Goal: Information Seeking & Learning: Learn about a topic

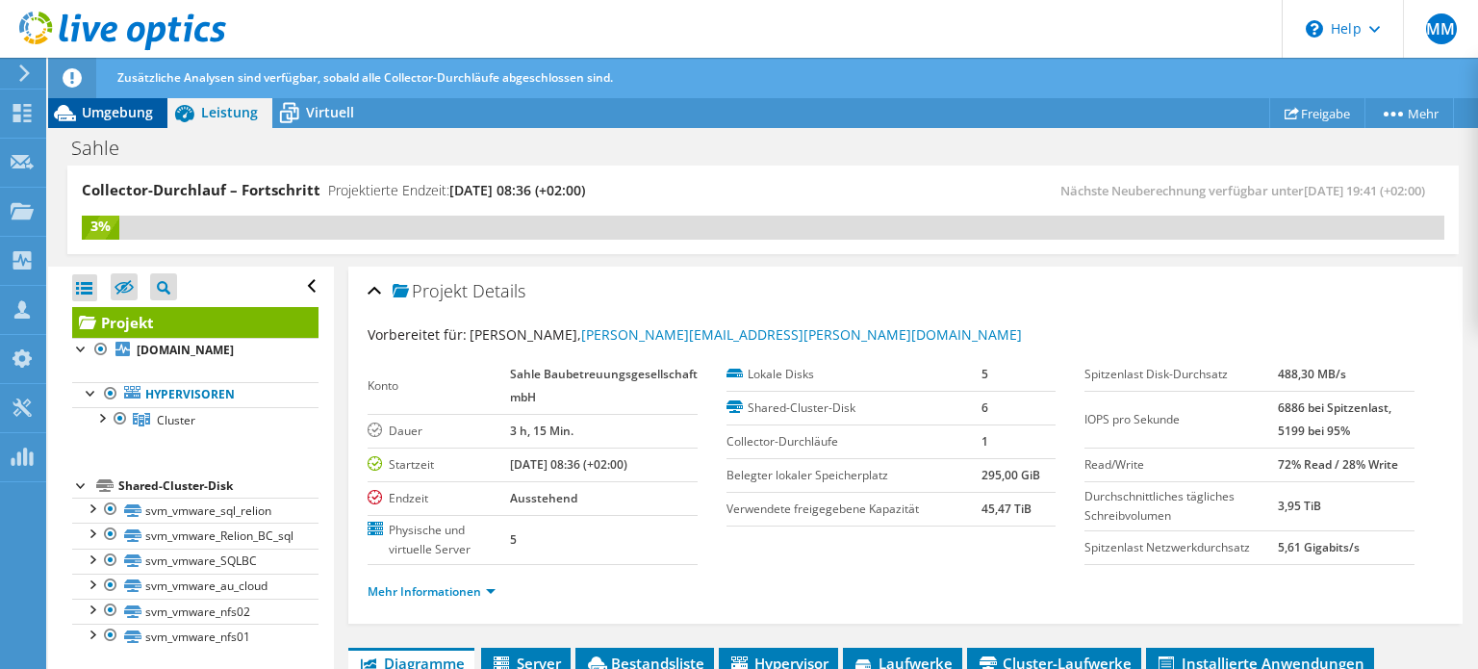
scroll to position [176, 0]
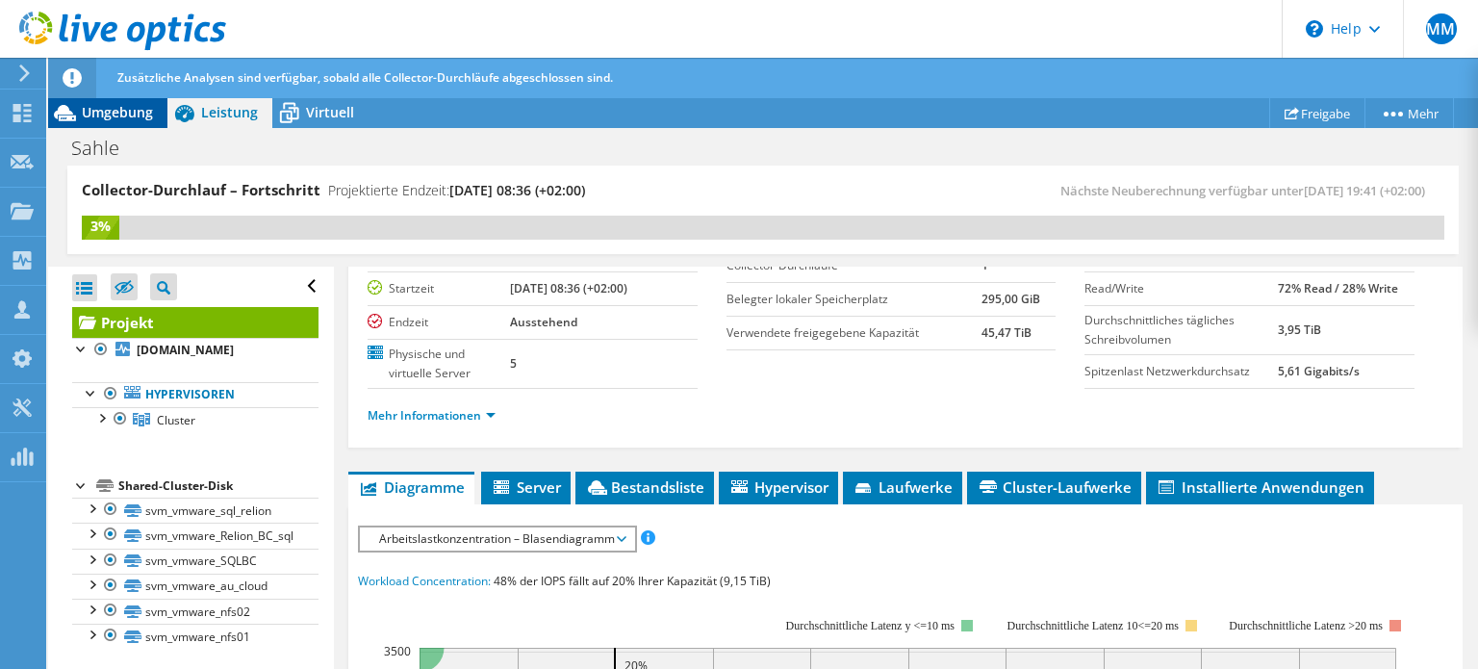
click at [117, 111] on span "Umgebung" at bounding box center [117, 112] width 71 height 18
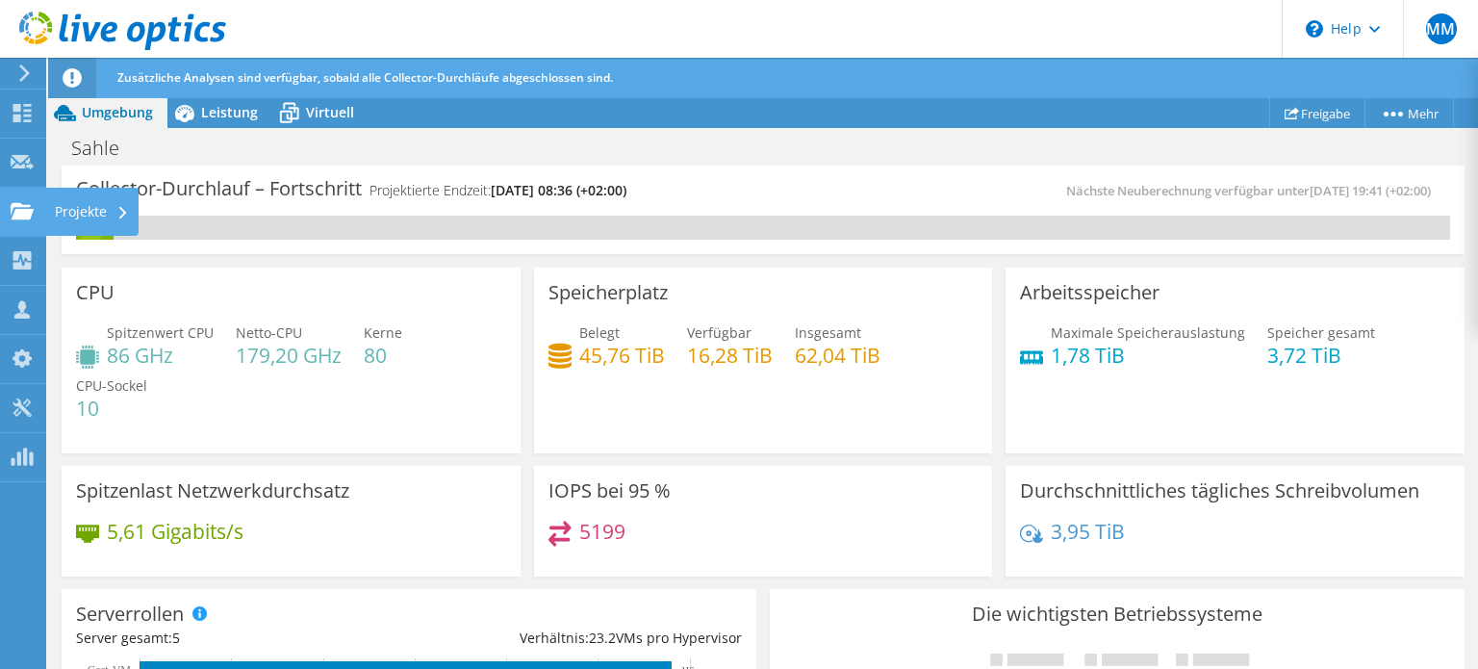
click at [15, 218] on use at bounding box center [22, 210] width 23 height 16
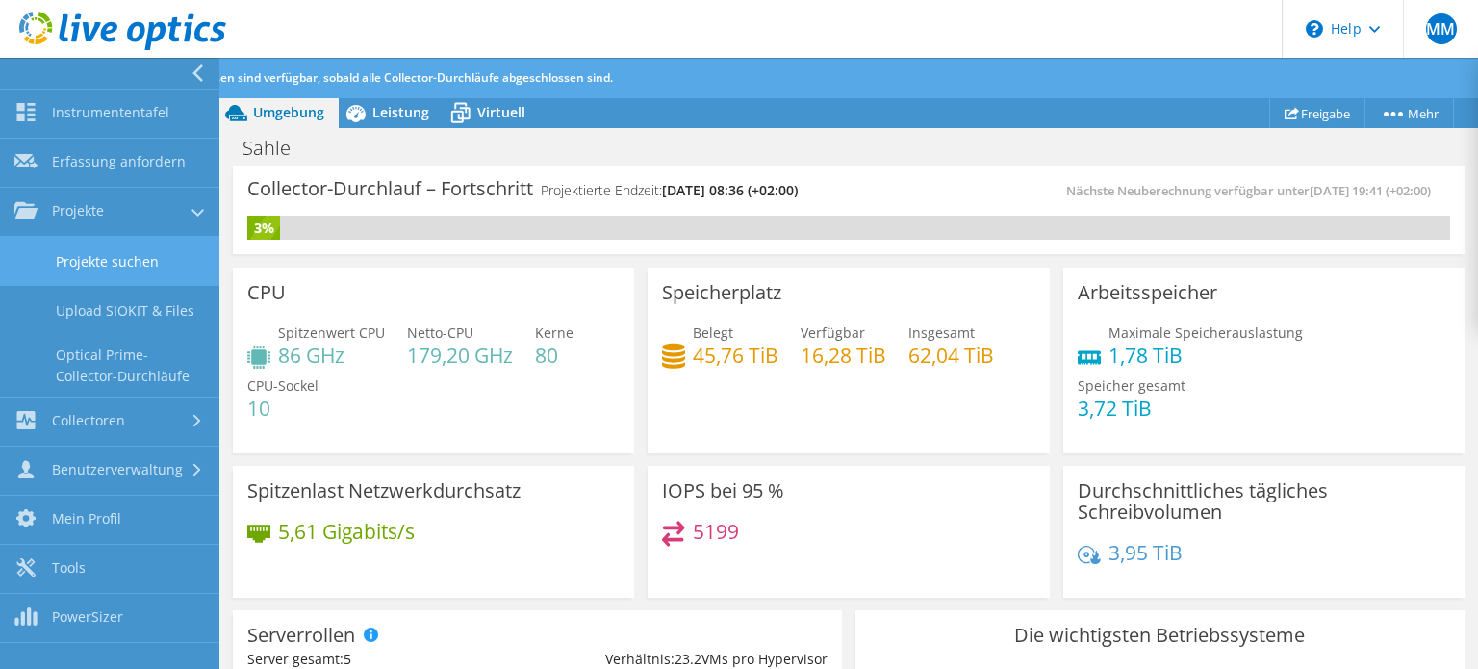
click at [85, 257] on link "Projekte suchen" at bounding box center [109, 261] width 219 height 49
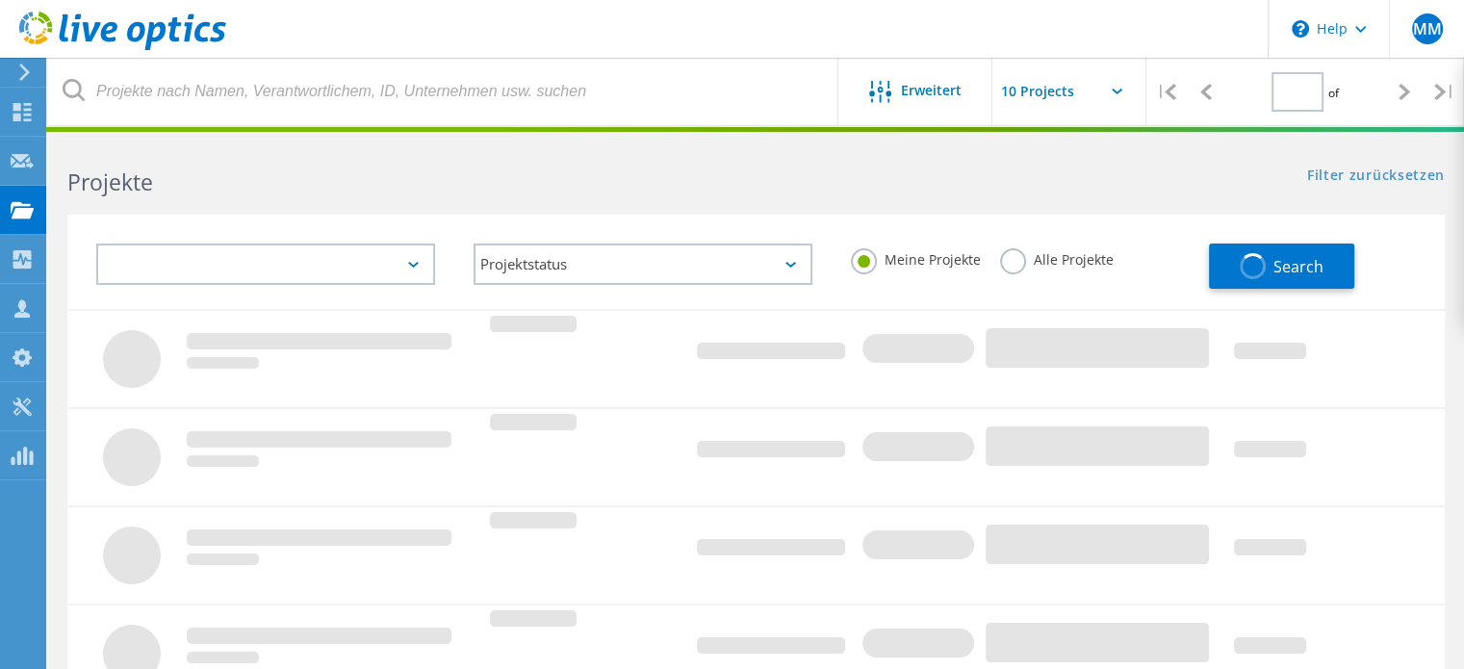
type input "1"
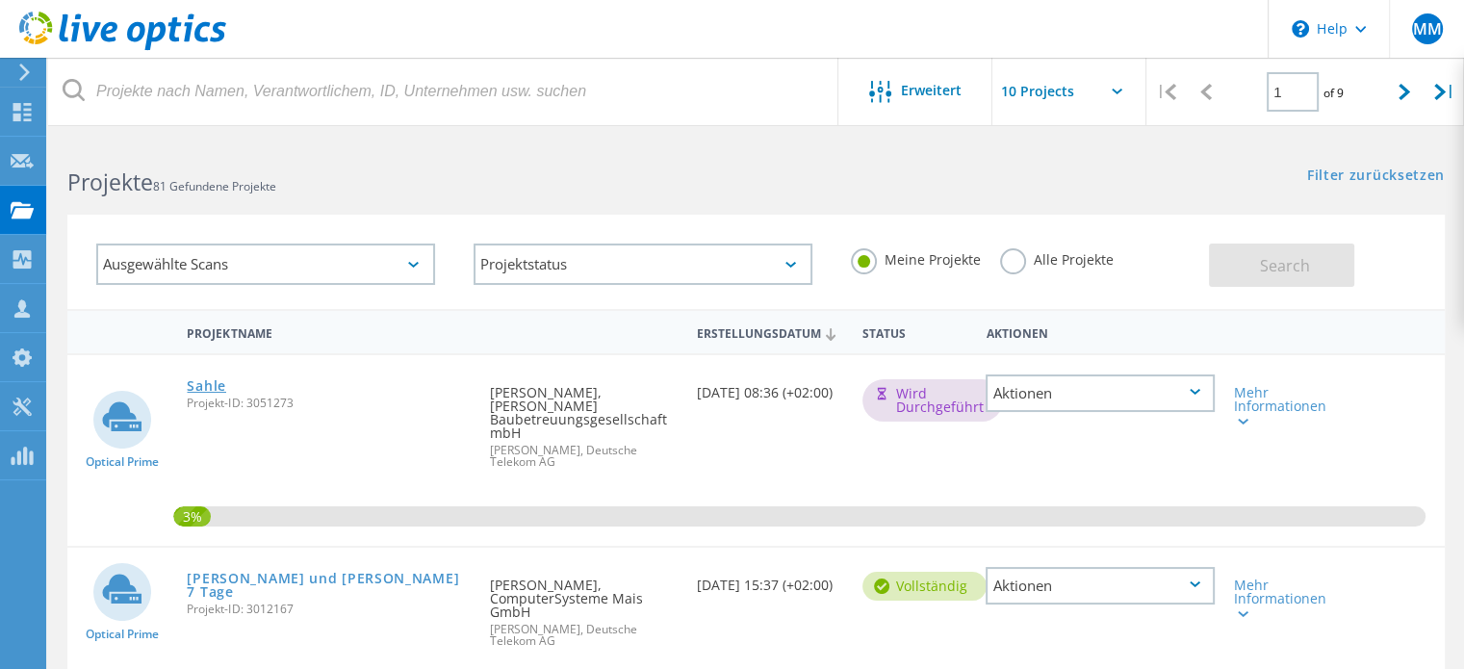
click at [212, 383] on link "Sahle" at bounding box center [206, 385] width 39 height 13
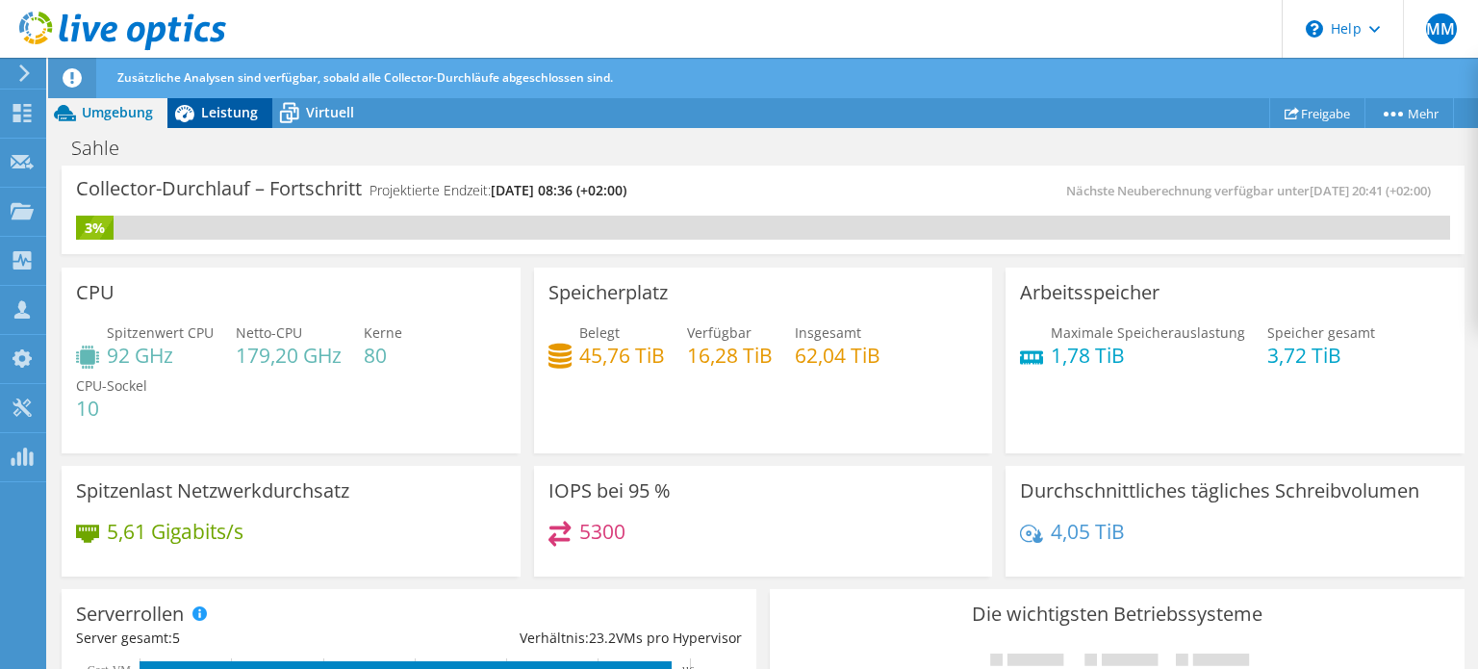
click at [233, 115] on span "Leistung" at bounding box center [229, 112] width 57 height 18
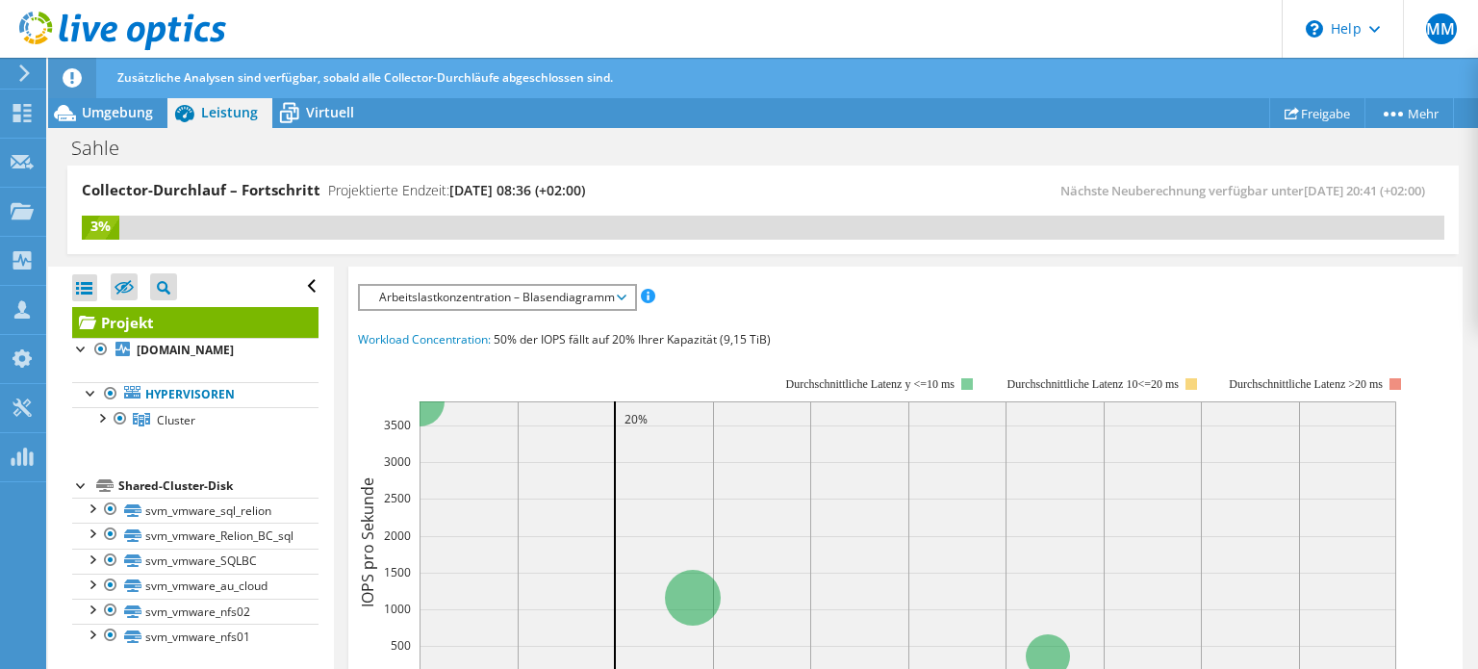
scroll to position [419, 0]
click at [445, 292] on span "Arbeitslastkonzentration – Blasendiagramm" at bounding box center [497, 296] width 255 height 23
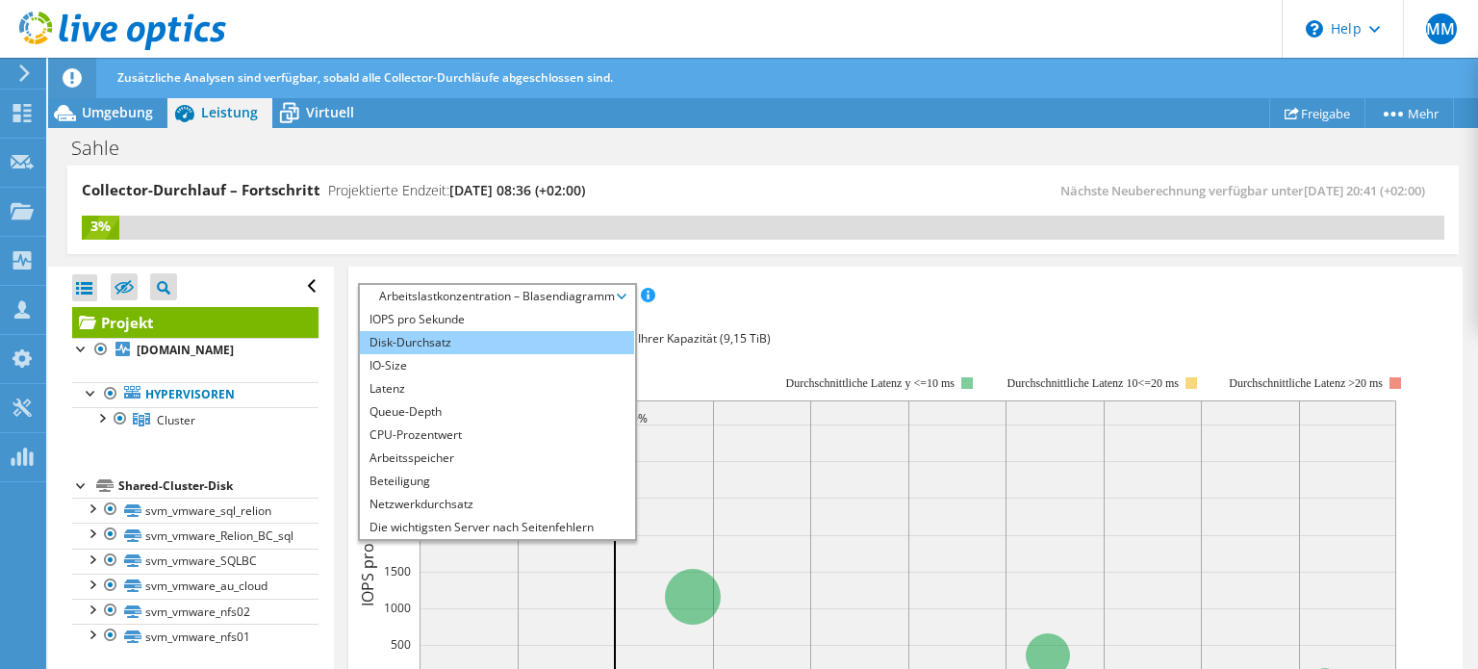
click at [454, 334] on li "Disk-Durchsatz" at bounding box center [497, 342] width 274 height 23
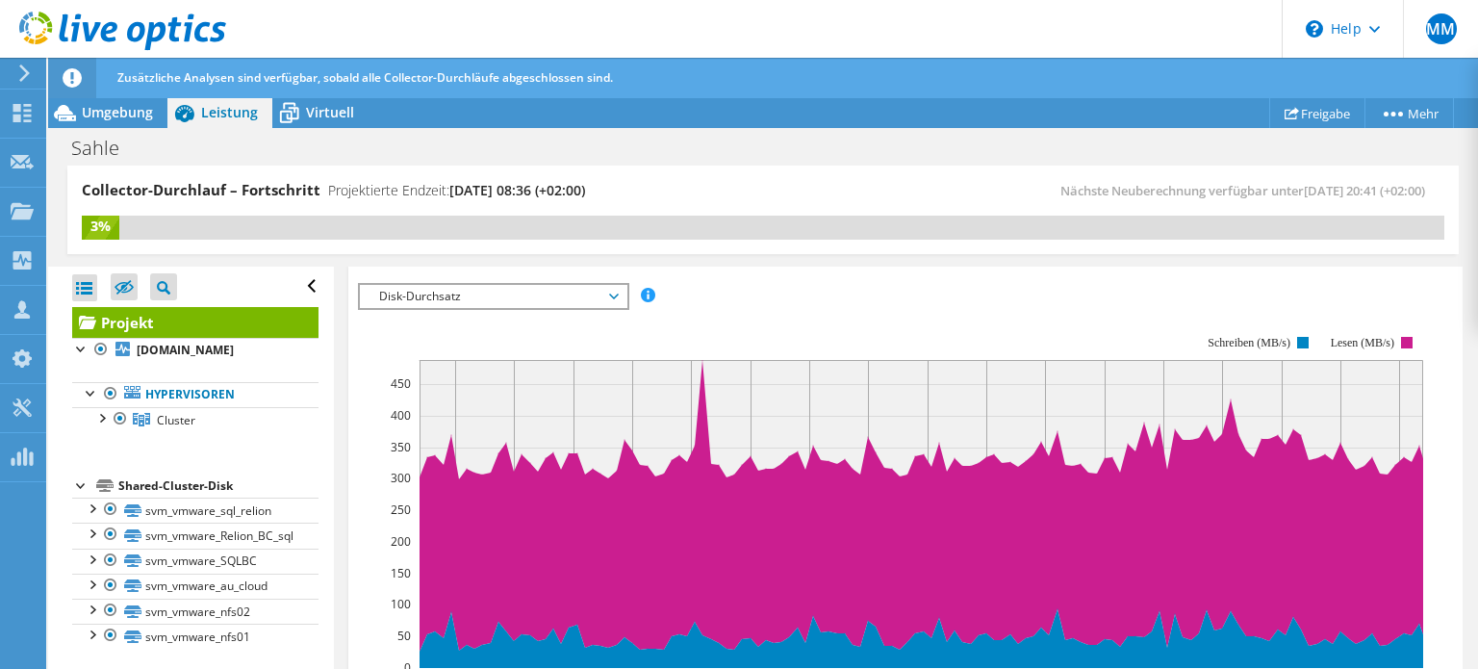
click at [466, 299] on span "Disk-Durchsatz" at bounding box center [493, 296] width 247 height 23
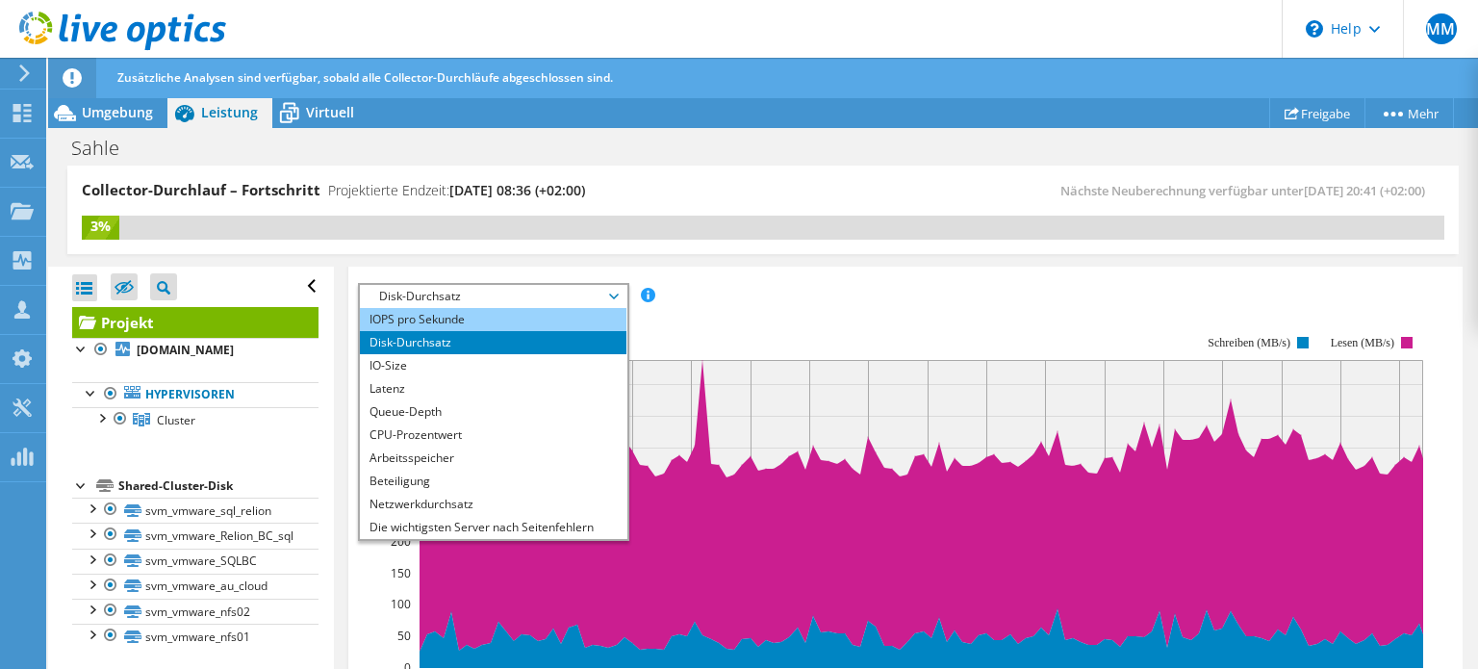
click at [460, 319] on li "IOPS pro Sekunde" at bounding box center [493, 319] width 267 height 23
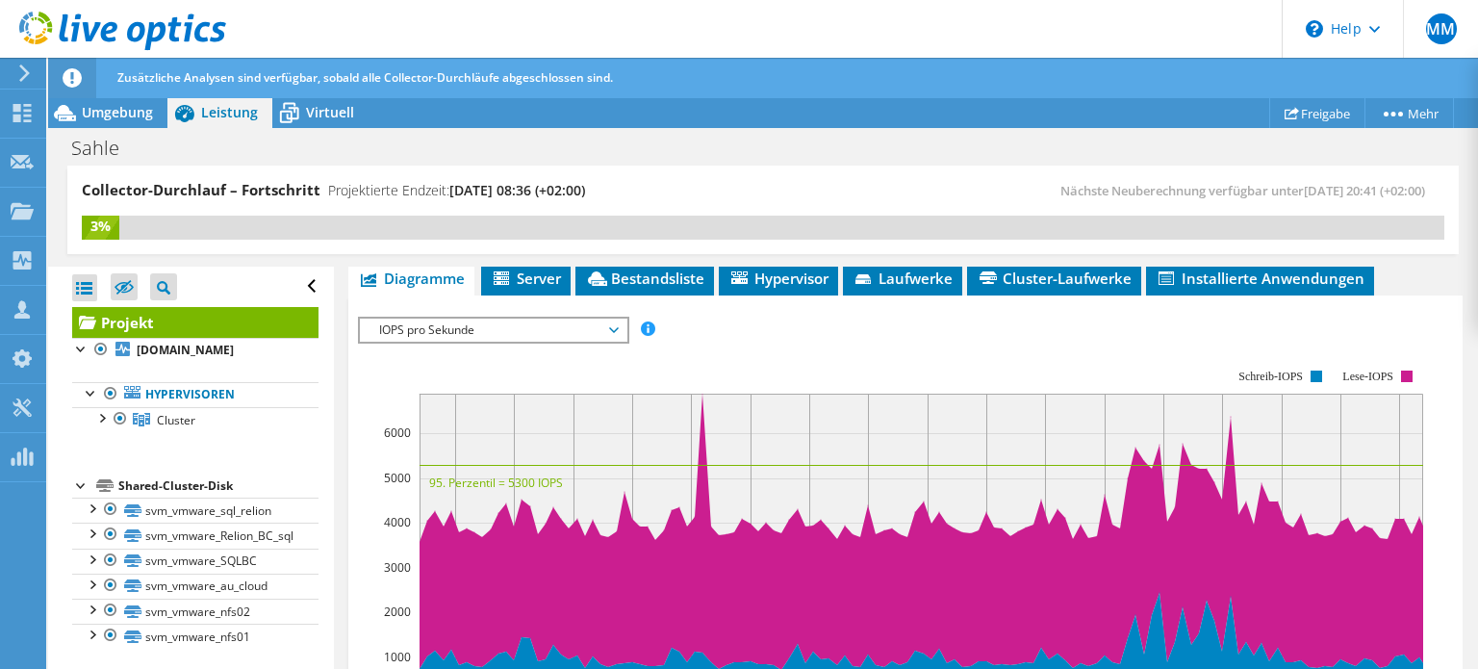
scroll to position [358, 0]
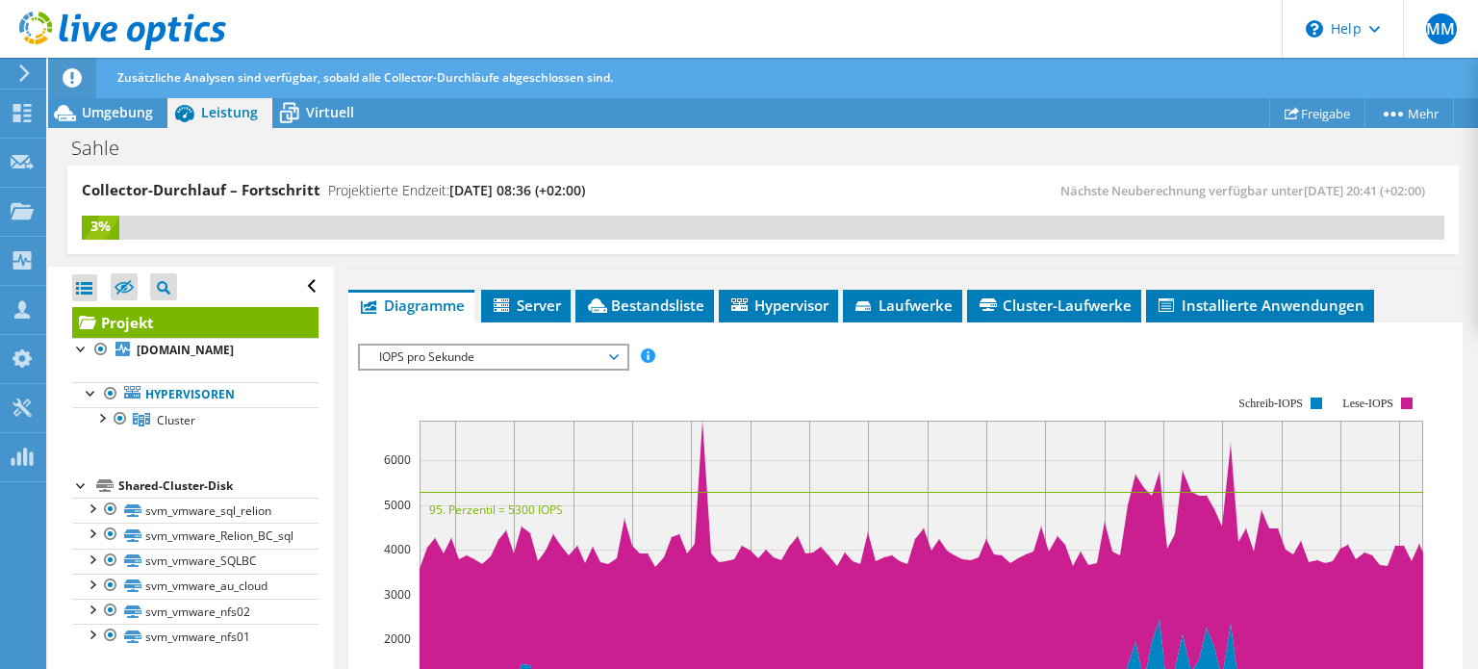
click at [435, 364] on span "IOPS pro Sekunde" at bounding box center [493, 356] width 247 height 23
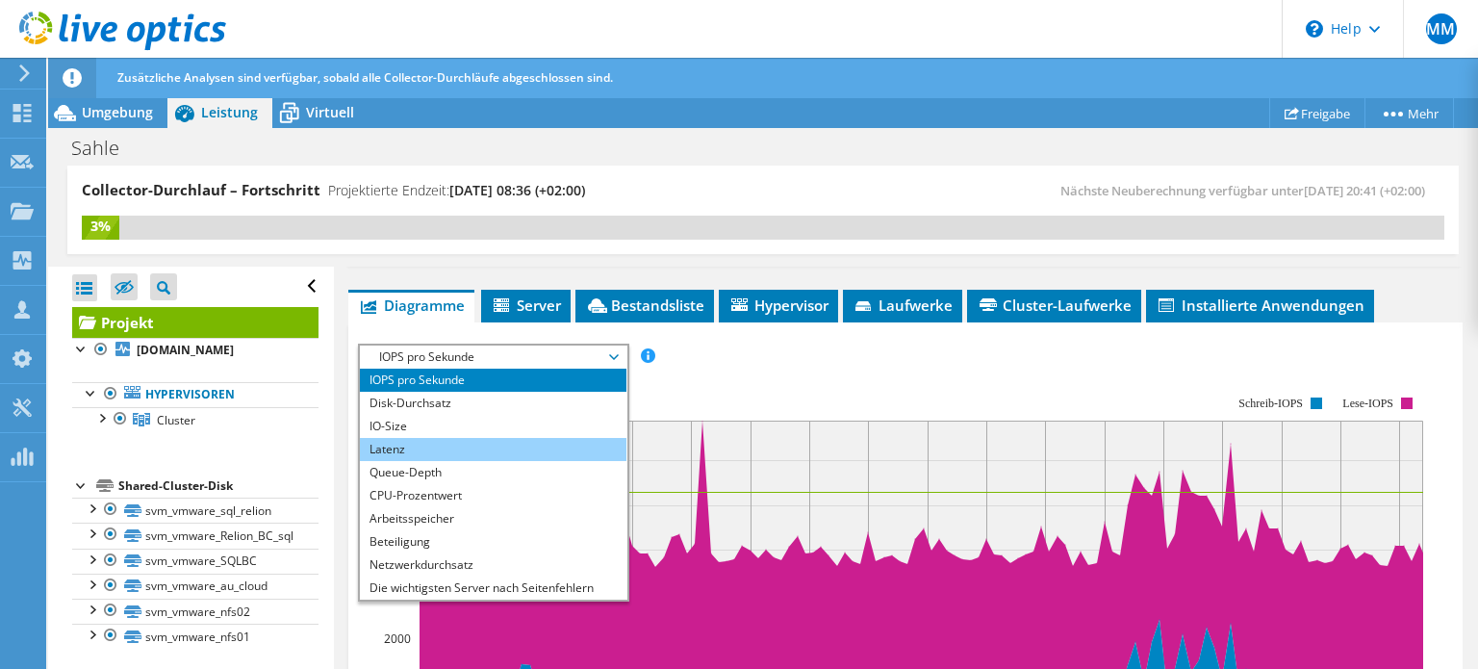
click at [437, 438] on li "Latenz" at bounding box center [493, 449] width 267 height 23
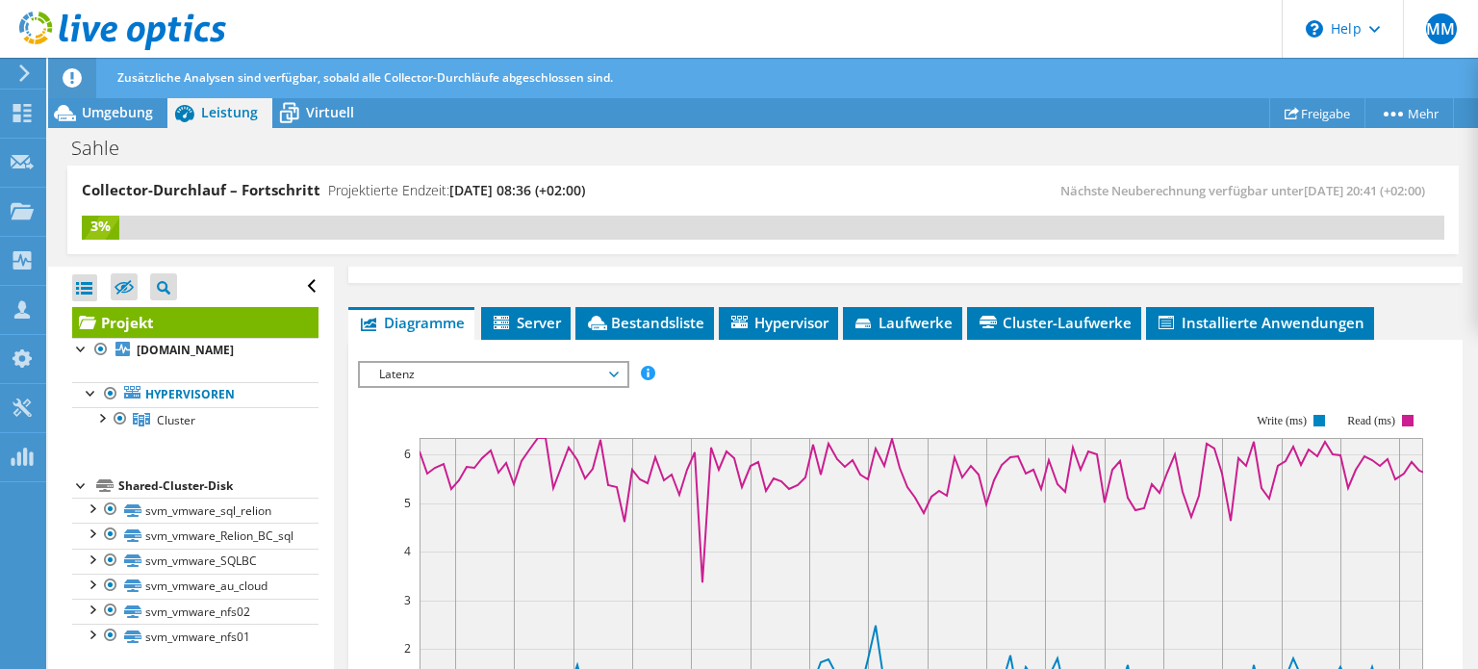
scroll to position [331, 0]
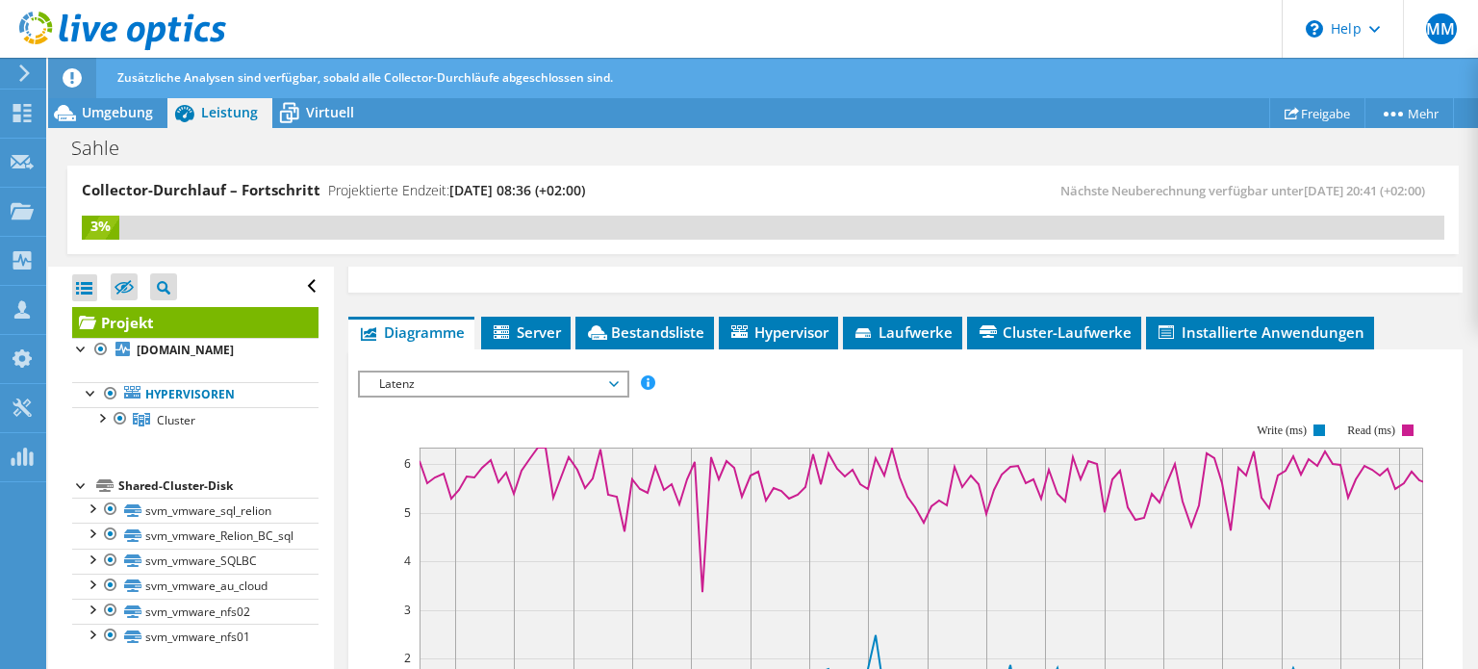
click at [613, 385] on span "Latenz" at bounding box center [493, 383] width 247 height 23
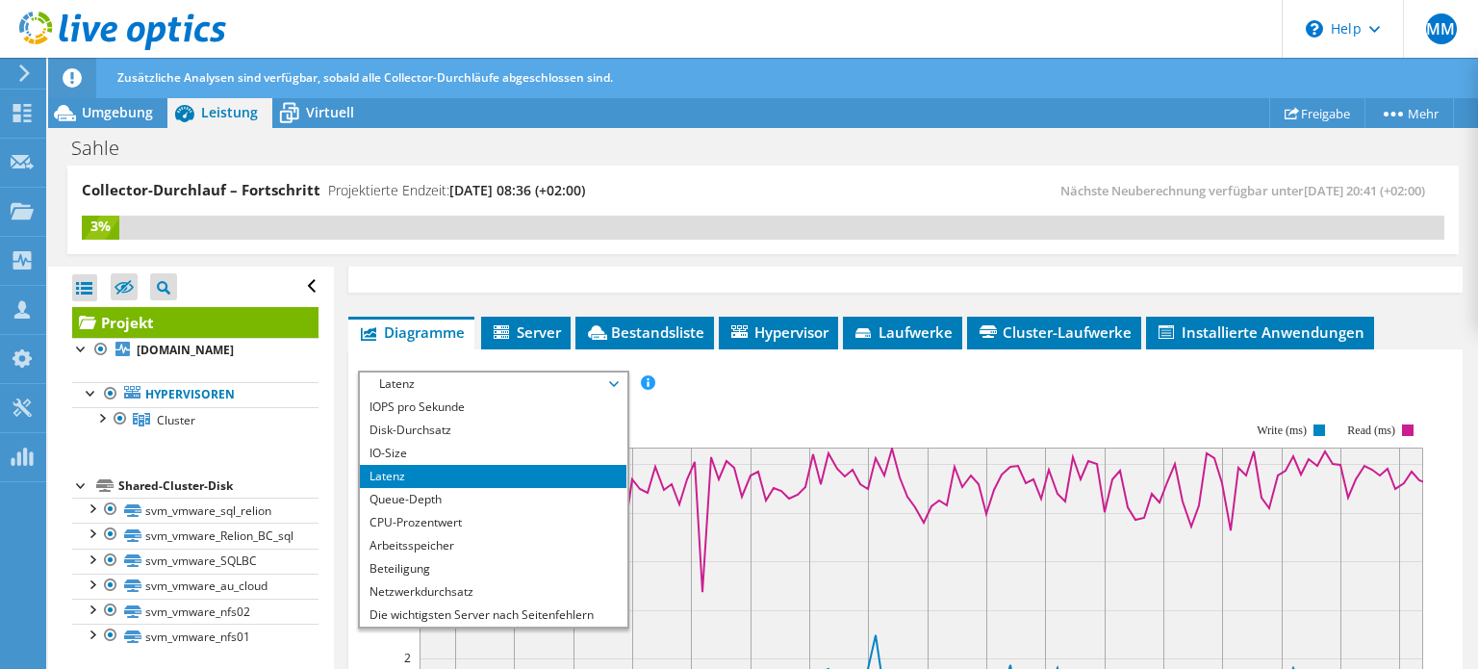
click at [743, 387] on div "IOPS pro Sekunde Disk-Durchsatz IO-Size Latenz Queue-Depth CPU-Prozentwert Arbe…" at bounding box center [905, 384] width 1095 height 26
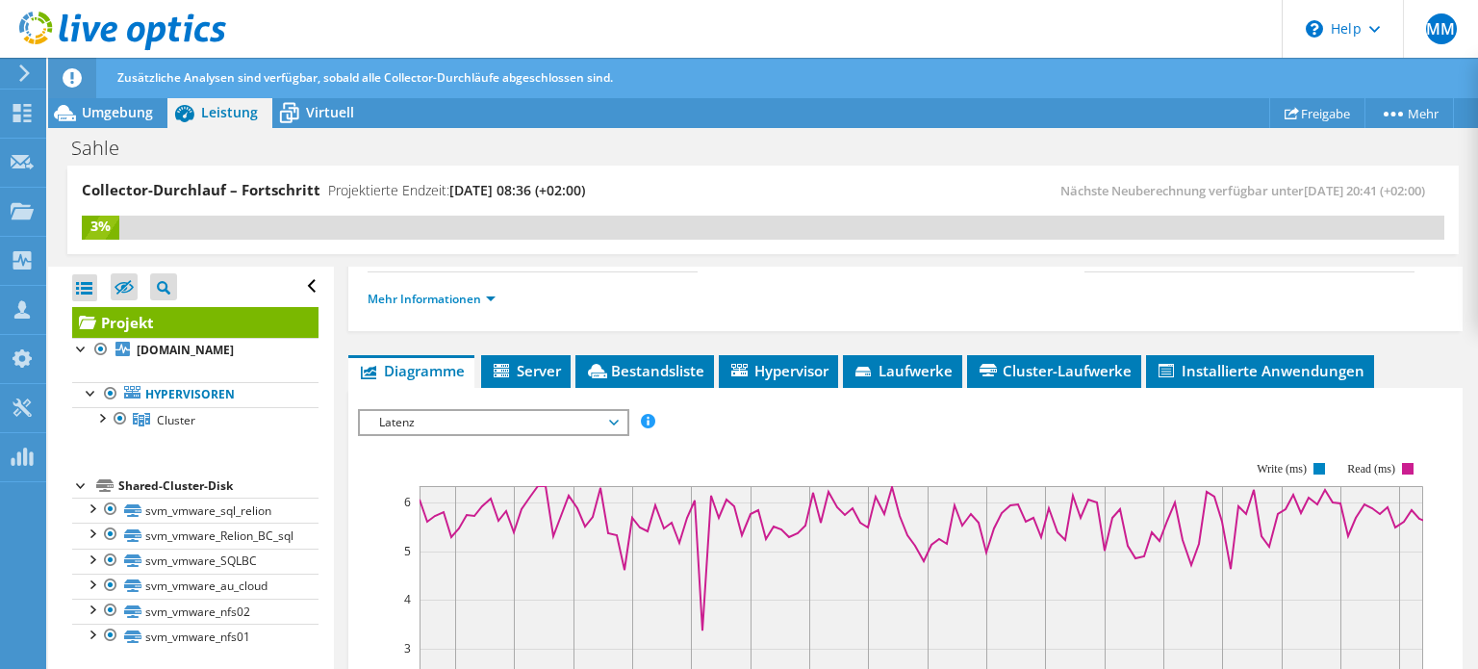
scroll to position [287, 0]
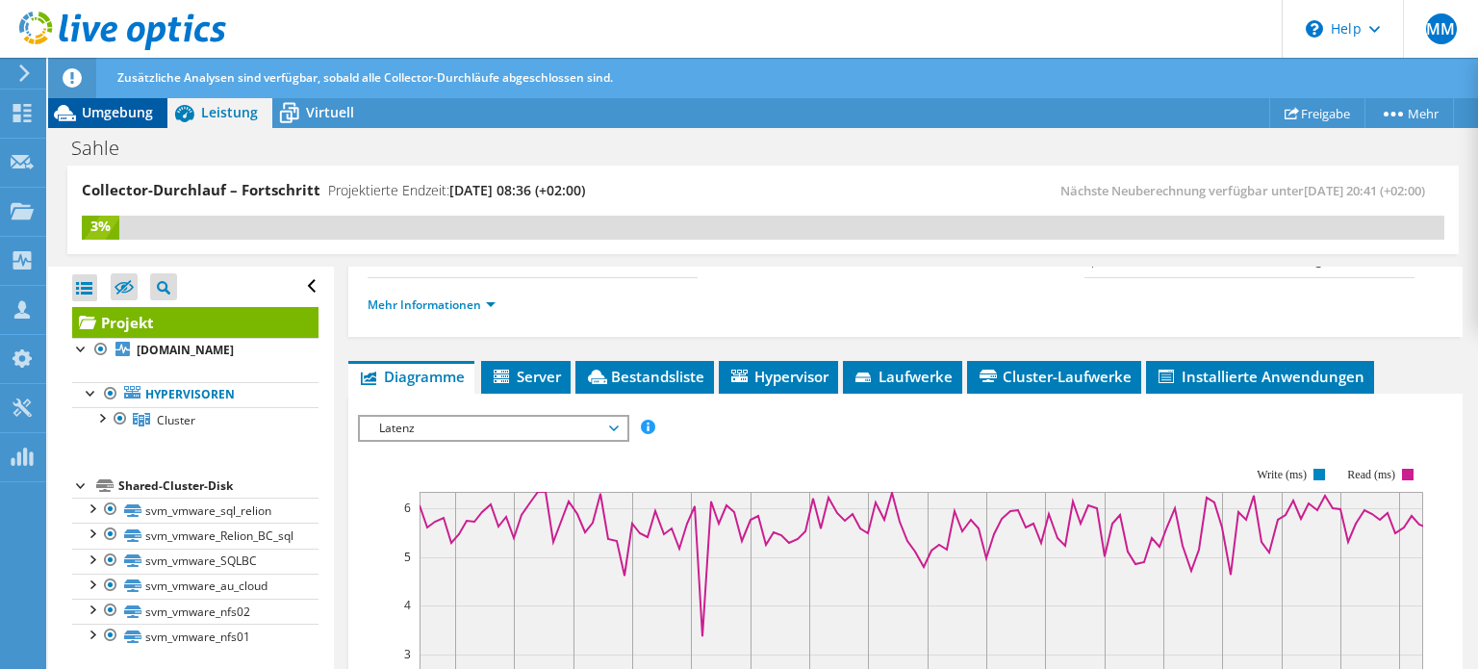
click at [123, 112] on span "Umgebung" at bounding box center [117, 112] width 71 height 18
